Goal: Transaction & Acquisition: Download file/media

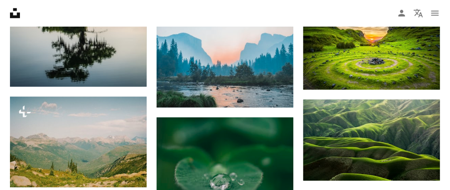
scroll to position [0, 125]
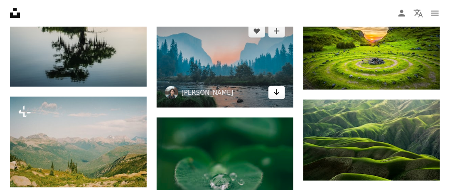
click at [280, 89] on link "Arrow pointing down" at bounding box center [277, 92] width 17 height 13
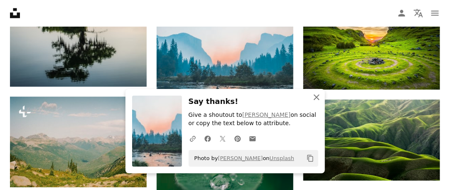
click at [316, 98] on icon "An X shape" at bounding box center [317, 97] width 10 height 10
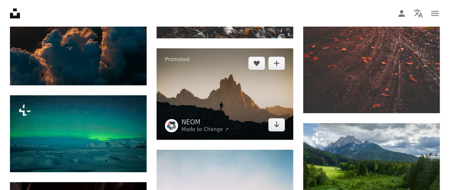
scroll to position [1774, 0]
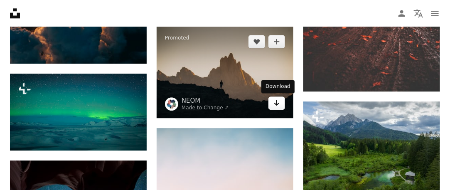
click at [277, 102] on icon "Download" at bounding box center [276, 103] width 5 height 6
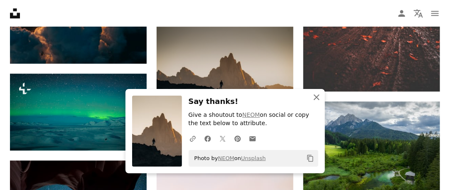
click at [316, 95] on icon "An X shape" at bounding box center [317, 97] width 10 height 10
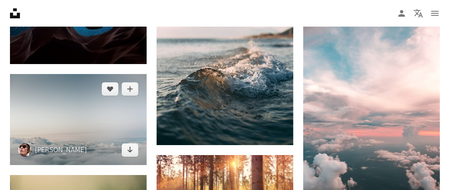
scroll to position [1968, 0]
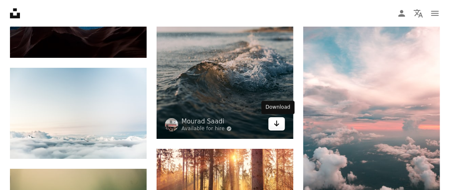
click at [277, 125] on icon "Download" at bounding box center [276, 124] width 5 height 6
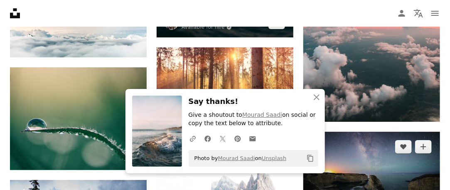
scroll to position [2080, 0]
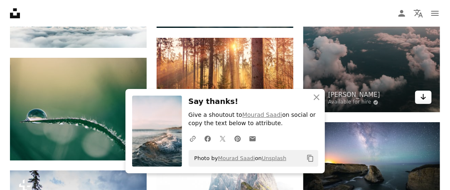
click at [423, 98] on icon "Download" at bounding box center [423, 97] width 5 height 6
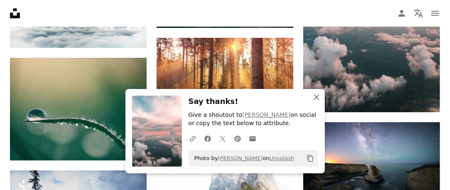
click at [319, 98] on icon "An X shape" at bounding box center [317, 97] width 10 height 10
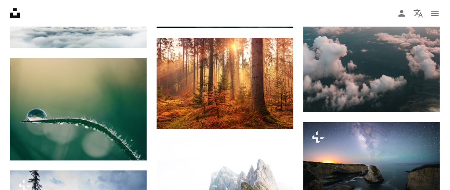
scroll to position [2107, 0]
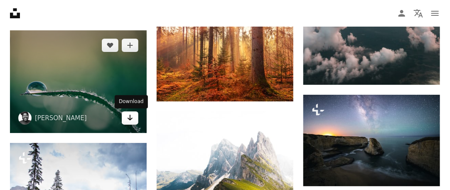
click at [133, 118] on icon "Arrow pointing down" at bounding box center [130, 118] width 7 height 10
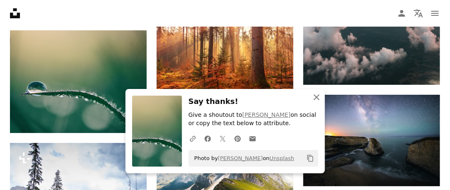
click at [318, 98] on icon "An X shape" at bounding box center [317, 97] width 10 height 10
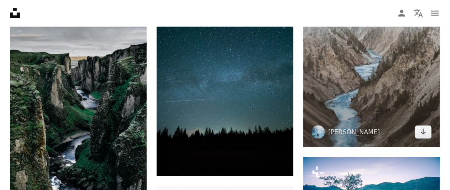
scroll to position [2468, 0]
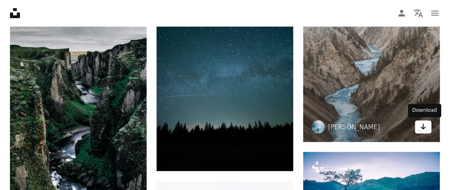
click at [430, 124] on link "Arrow pointing down" at bounding box center [423, 127] width 17 height 13
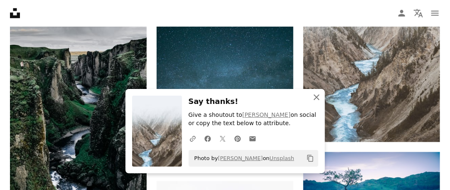
click at [315, 99] on icon "An X shape" at bounding box center [317, 97] width 10 height 10
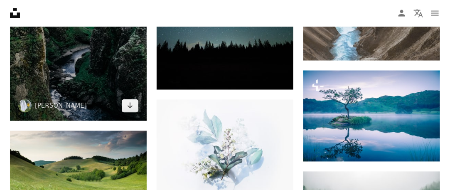
scroll to position [2551, 0]
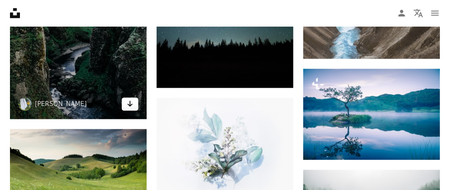
click at [131, 105] on icon "Download" at bounding box center [130, 104] width 5 height 6
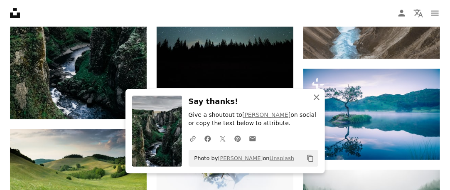
click at [317, 97] on icon "An X shape" at bounding box center [317, 97] width 10 height 10
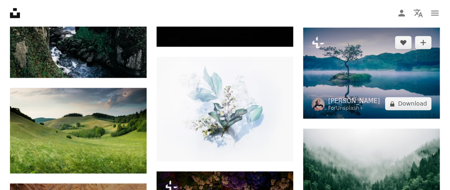
scroll to position [2606, 0]
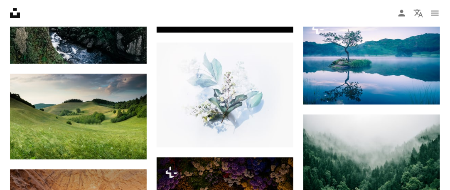
click at [250, 11] on nav "Unsplash logo Unsplash Home A photo Pen Tool A compass A stack of folders Downl…" at bounding box center [225, 13] width 450 height 27
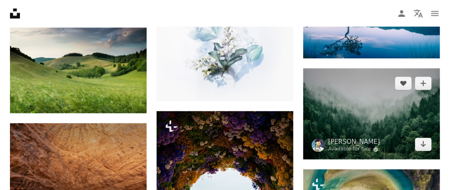
scroll to position [2662, 0]
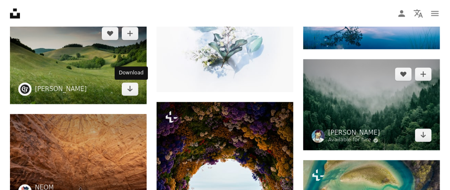
click at [129, 90] on icon "Download" at bounding box center [130, 89] width 5 height 6
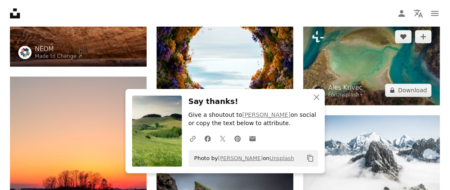
scroll to position [2828, 0]
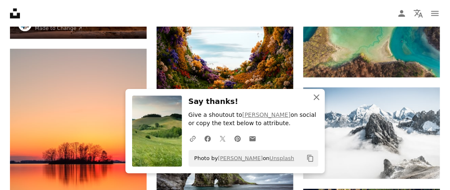
click at [320, 97] on icon "An X shape" at bounding box center [317, 97] width 10 height 10
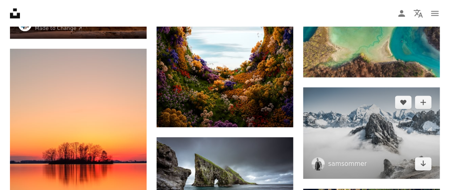
scroll to position [2939, 0]
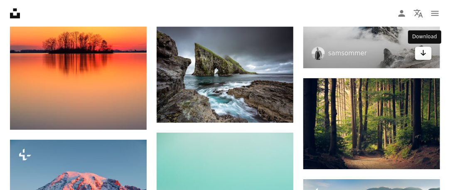
click at [422, 55] on icon "Arrow pointing down" at bounding box center [423, 53] width 7 height 10
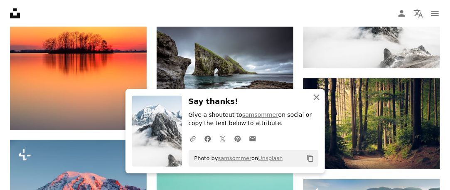
click at [320, 98] on icon "An X shape" at bounding box center [317, 97] width 10 height 10
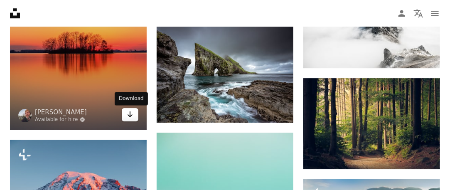
click at [125, 119] on link "Arrow pointing down" at bounding box center [130, 114] width 17 height 13
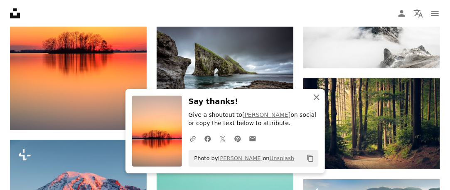
click at [314, 98] on icon "An X shape" at bounding box center [317, 97] width 10 height 10
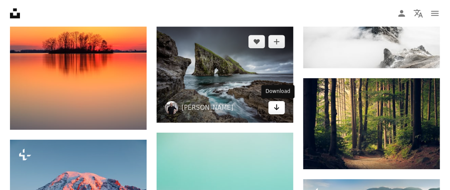
click at [273, 110] on link "Arrow pointing down" at bounding box center [277, 107] width 17 height 13
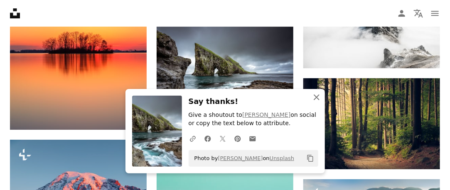
click at [317, 100] on icon "An X shape" at bounding box center [317, 97] width 10 height 10
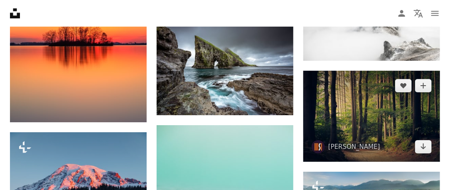
scroll to position [3022, 0]
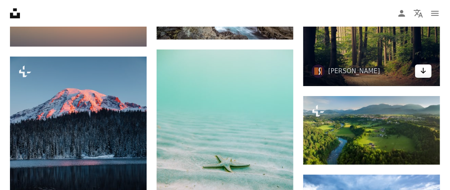
click at [425, 72] on icon "Arrow pointing down" at bounding box center [423, 71] width 7 height 10
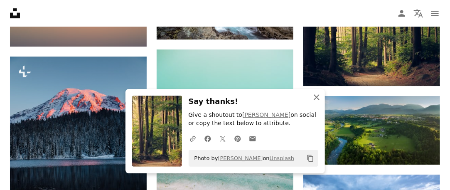
click at [312, 100] on icon "An X shape" at bounding box center [317, 97] width 10 height 10
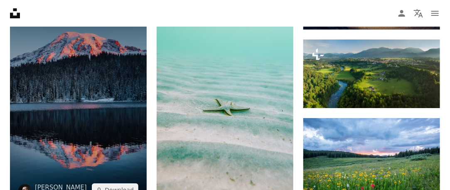
scroll to position [3133, 0]
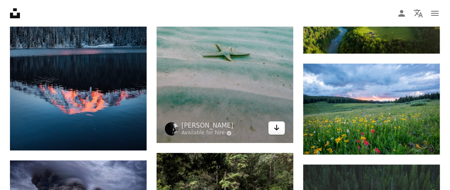
click at [279, 129] on icon "Download" at bounding box center [276, 128] width 5 height 6
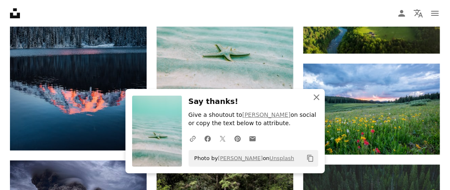
click at [319, 98] on icon "An X shape" at bounding box center [317, 97] width 10 height 10
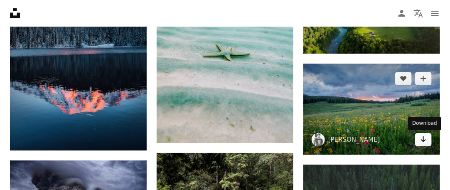
click at [426, 140] on icon "Download" at bounding box center [423, 139] width 5 height 6
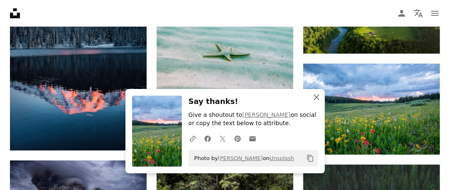
click at [315, 96] on icon "button" at bounding box center [317, 97] width 6 height 6
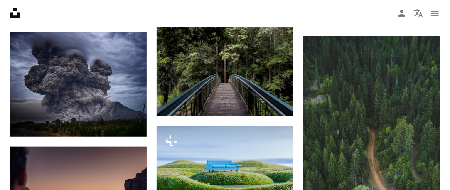
scroll to position [3271, 0]
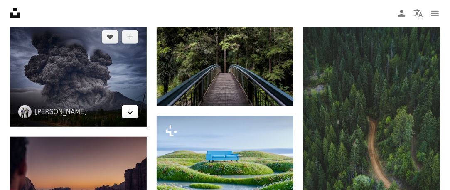
click at [129, 114] on icon "Arrow pointing down" at bounding box center [130, 111] width 7 height 10
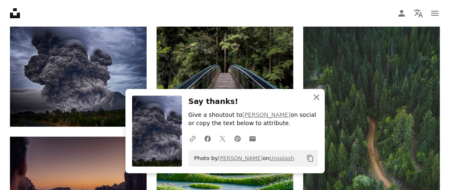
click at [319, 99] on icon "button" at bounding box center [317, 97] width 6 height 6
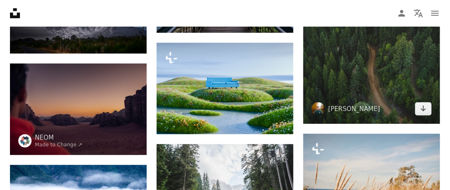
scroll to position [3355, 0]
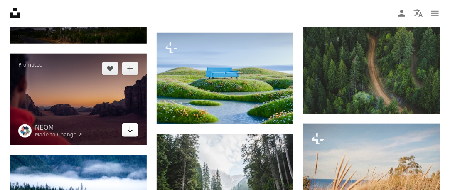
click at [133, 131] on icon "Arrow pointing down" at bounding box center [130, 130] width 7 height 10
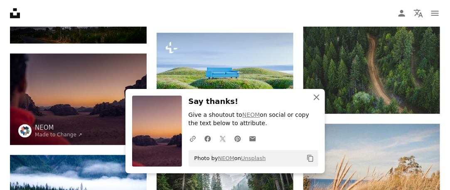
click at [314, 98] on icon "An X shape" at bounding box center [317, 97] width 10 height 10
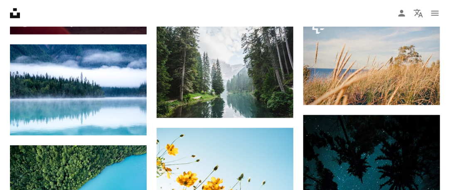
scroll to position [3466, 0]
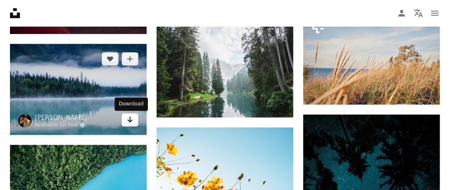
click at [126, 119] on link "Arrow pointing down" at bounding box center [130, 120] width 17 height 13
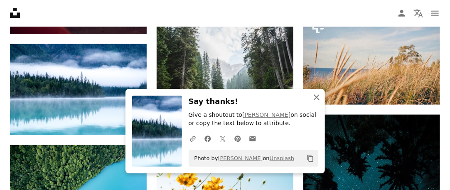
click at [314, 99] on icon "An X shape" at bounding box center [317, 97] width 10 height 10
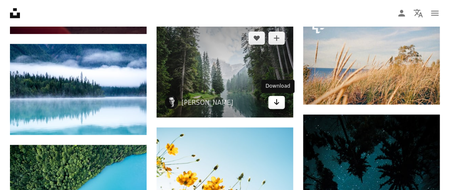
click at [281, 101] on link "Arrow pointing down" at bounding box center [277, 102] width 17 height 13
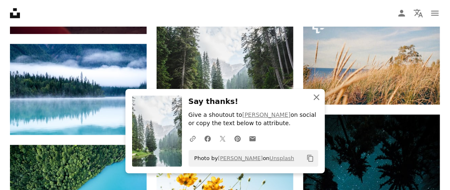
click at [317, 95] on icon "An X shape" at bounding box center [317, 97] width 10 height 10
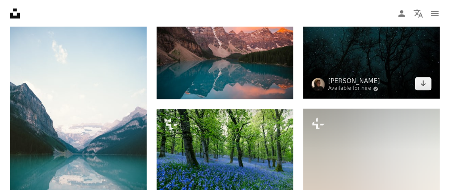
scroll to position [3687, 0]
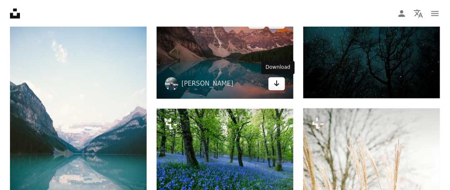
click at [278, 83] on icon "Arrow pointing down" at bounding box center [277, 83] width 7 height 10
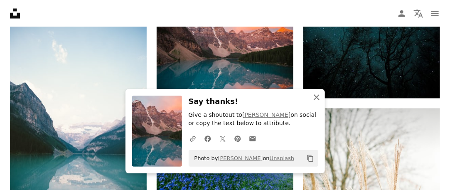
click at [318, 94] on icon "An X shape" at bounding box center [317, 97] width 10 height 10
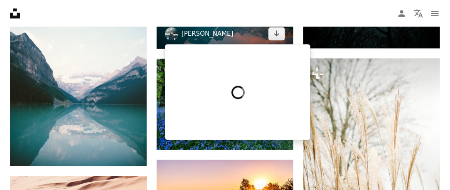
scroll to position [3743, 0]
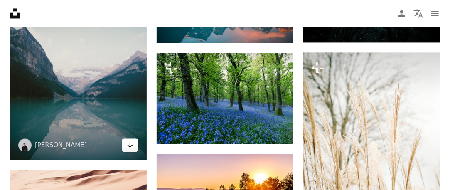
click at [129, 149] on icon "Arrow pointing down" at bounding box center [130, 145] width 7 height 10
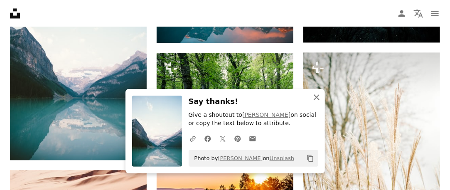
click at [316, 97] on icon "An X shape" at bounding box center [317, 97] width 10 height 10
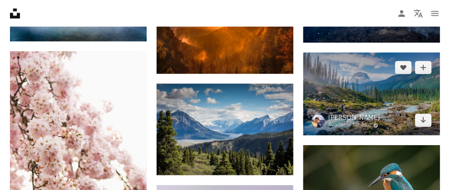
scroll to position [4797, 0]
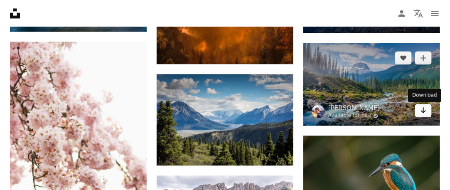
click at [420, 109] on link "Arrow pointing down" at bounding box center [423, 110] width 17 height 13
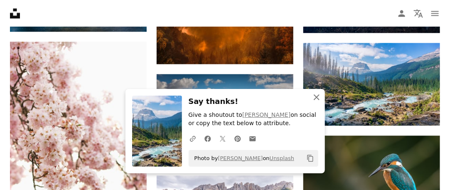
click at [318, 96] on icon "button" at bounding box center [317, 97] width 6 height 6
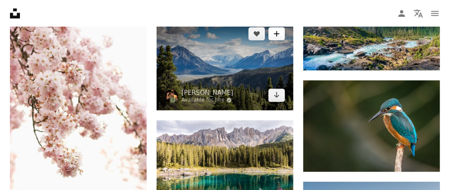
scroll to position [4880, 0]
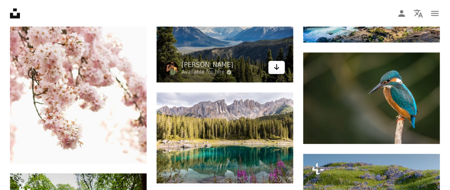
click at [277, 68] on icon "Download" at bounding box center [276, 67] width 5 height 6
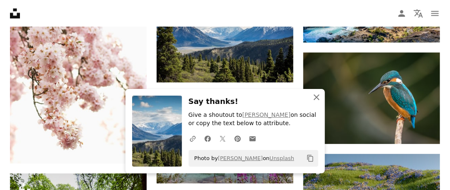
click at [315, 94] on icon "An X shape" at bounding box center [317, 97] width 10 height 10
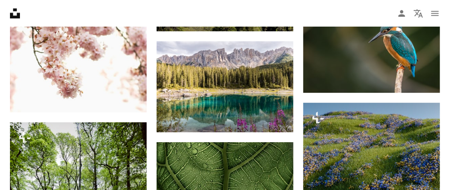
scroll to position [4935, 0]
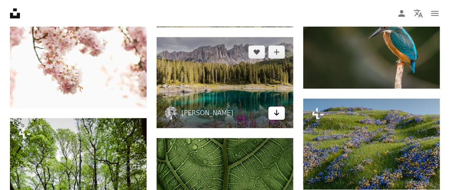
click at [274, 113] on icon "Arrow pointing down" at bounding box center [277, 113] width 7 height 10
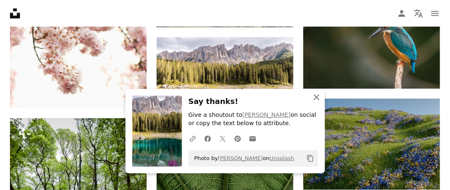
click at [315, 98] on icon "An X shape" at bounding box center [317, 97] width 10 height 10
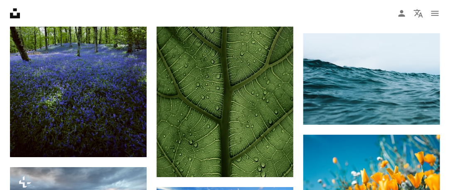
scroll to position [5129, 0]
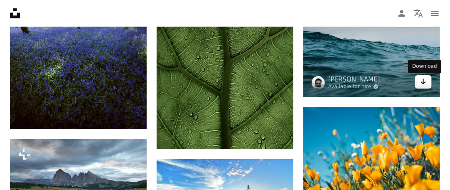
click at [423, 82] on icon "Arrow pointing down" at bounding box center [423, 82] width 7 height 10
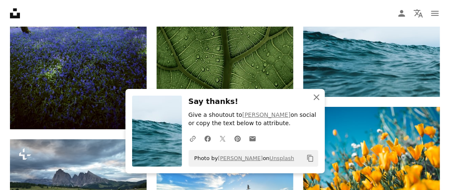
click at [317, 94] on icon "An X shape" at bounding box center [317, 97] width 10 height 10
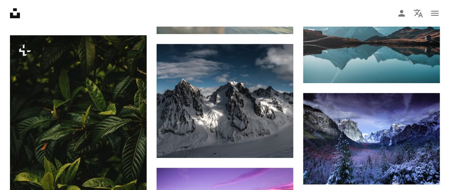
scroll to position [5351, 0]
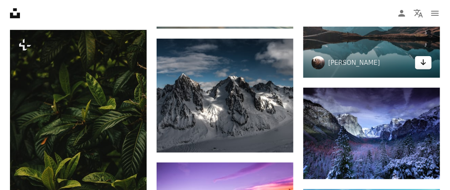
click at [425, 62] on icon "Arrow pointing down" at bounding box center [423, 62] width 7 height 10
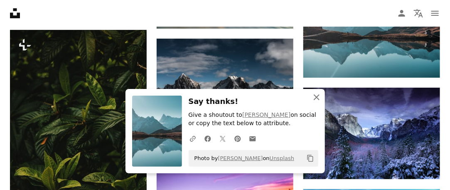
click at [319, 98] on icon "An X shape" at bounding box center [317, 97] width 10 height 10
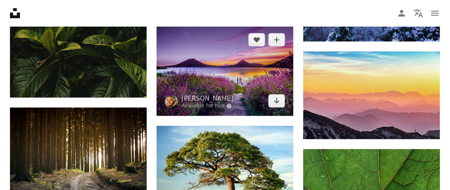
scroll to position [5490, 0]
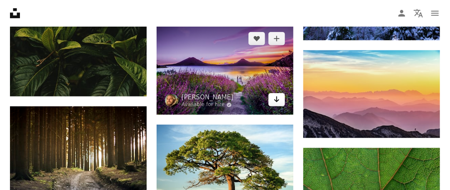
click at [277, 98] on icon "Arrow pointing down" at bounding box center [277, 99] width 7 height 10
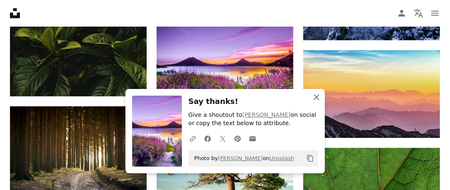
click at [317, 98] on icon "button" at bounding box center [317, 97] width 6 height 6
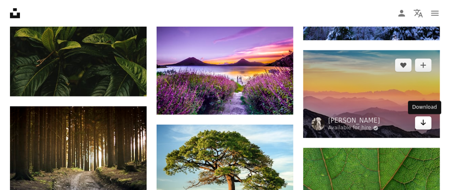
click at [425, 123] on icon "Arrow pointing down" at bounding box center [423, 123] width 7 height 10
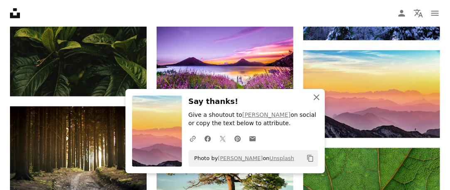
click at [320, 99] on icon "An X shape" at bounding box center [317, 97] width 10 height 10
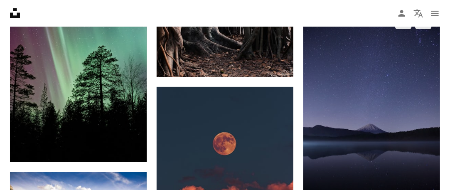
scroll to position [6377, 0]
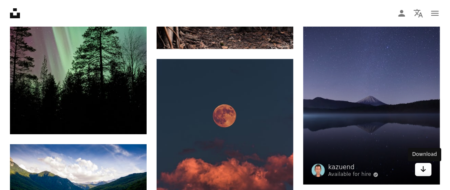
click at [420, 170] on link "Arrow pointing down" at bounding box center [423, 169] width 17 height 13
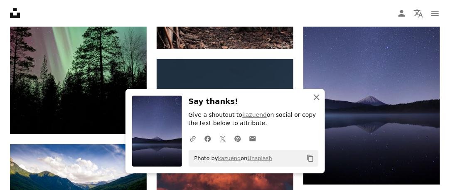
click at [313, 98] on icon "An X shape" at bounding box center [317, 97] width 10 height 10
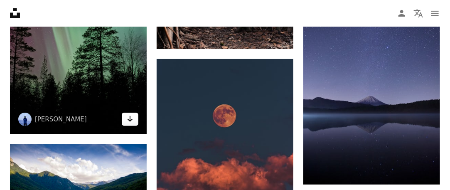
click at [131, 119] on icon "Arrow pointing down" at bounding box center [130, 119] width 7 height 10
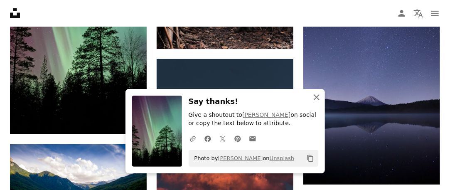
click at [317, 98] on icon "button" at bounding box center [317, 97] width 6 height 6
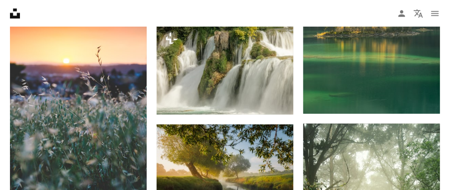
scroll to position [6848, 0]
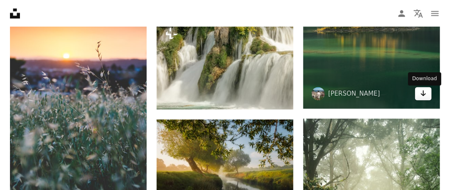
click at [425, 94] on icon "Arrow pointing down" at bounding box center [423, 93] width 7 height 10
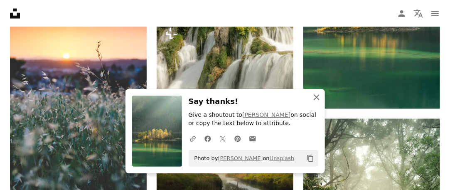
click at [315, 94] on icon "An X shape" at bounding box center [317, 97] width 10 height 10
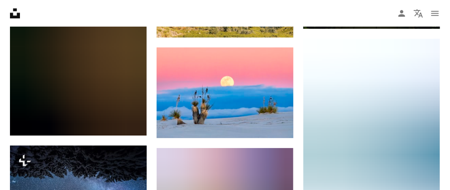
scroll to position [7126, 0]
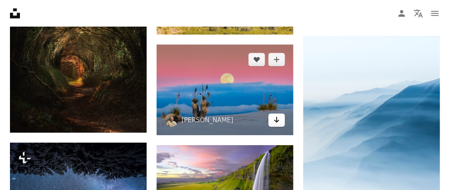
click at [277, 122] on icon "Download" at bounding box center [276, 120] width 5 height 6
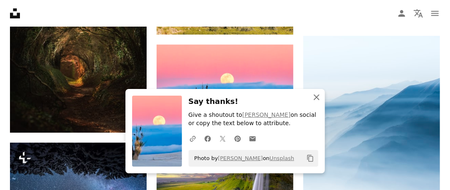
click at [314, 99] on icon "An X shape" at bounding box center [317, 97] width 10 height 10
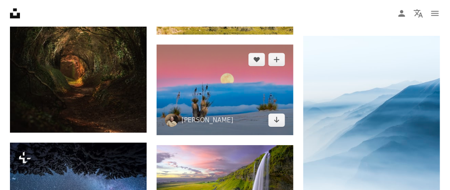
click at [212, 94] on img at bounding box center [225, 90] width 137 height 91
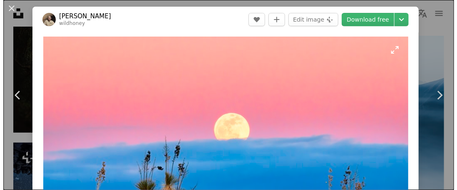
scroll to position [7237, 0]
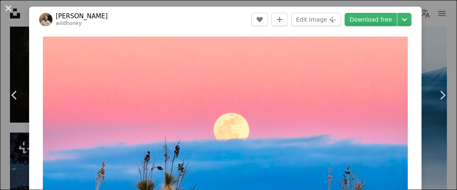
click at [7, 10] on button "An X shape" at bounding box center [8, 8] width 10 height 10
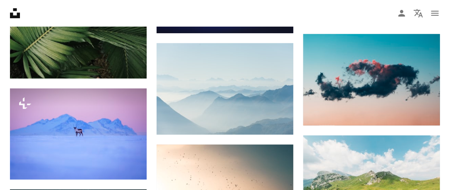
scroll to position [7542, 0]
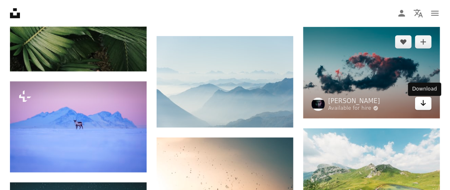
click at [424, 104] on icon "Download" at bounding box center [423, 103] width 5 height 6
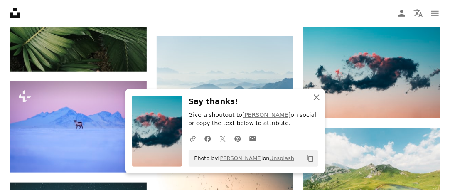
click at [318, 96] on icon "button" at bounding box center [317, 97] width 6 height 6
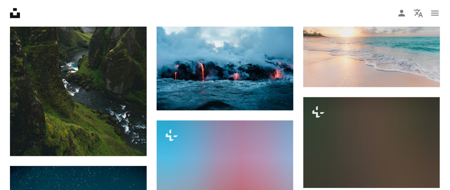
scroll to position [7874, 0]
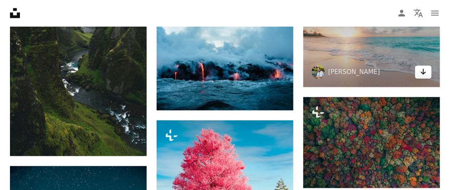
click at [426, 75] on icon "Arrow pointing down" at bounding box center [423, 72] width 7 height 10
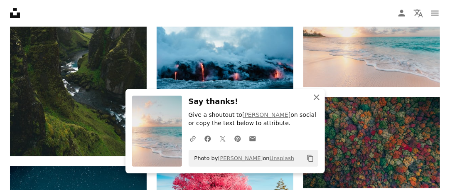
click at [314, 98] on icon "An X shape" at bounding box center [317, 97] width 10 height 10
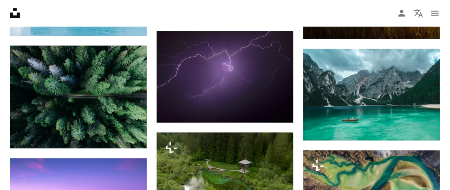
scroll to position [9760, 0]
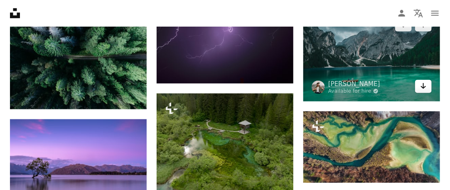
click at [425, 91] on icon "Arrow pointing down" at bounding box center [423, 86] width 7 height 10
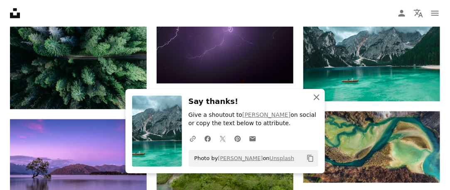
click at [315, 96] on icon "button" at bounding box center [317, 97] width 6 height 6
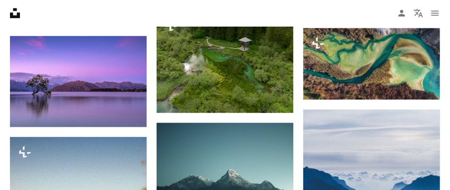
scroll to position [9871, 0]
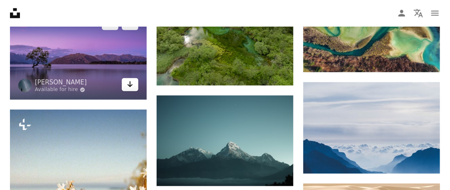
click at [133, 87] on icon "Arrow pointing down" at bounding box center [130, 84] width 7 height 10
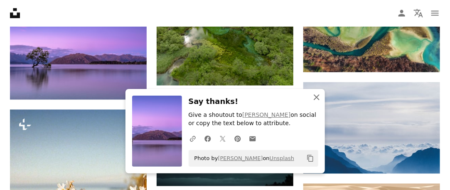
click at [317, 97] on icon "button" at bounding box center [317, 97] width 6 height 6
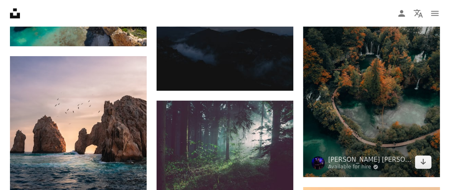
scroll to position [10287, 0]
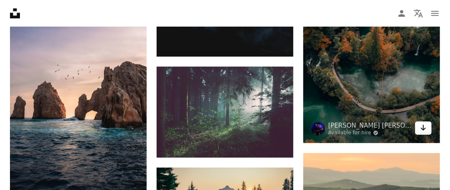
click at [421, 132] on icon "Arrow pointing down" at bounding box center [423, 128] width 7 height 10
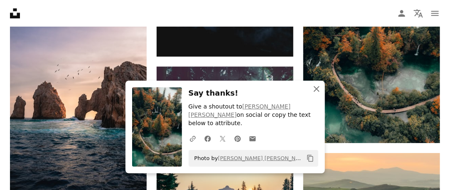
click at [316, 94] on icon "An X shape" at bounding box center [317, 89] width 10 height 10
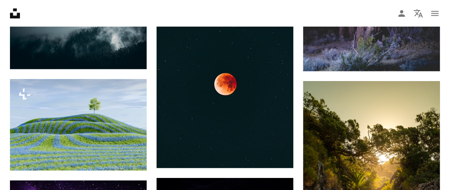
scroll to position [14390, 0]
